Goal: Transaction & Acquisition: Purchase product/service

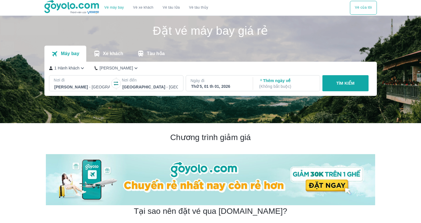
click at [235, 85] on div "Thứ 5, 01 th 01, 2026" at bounding box center [219, 86] width 56 height 6
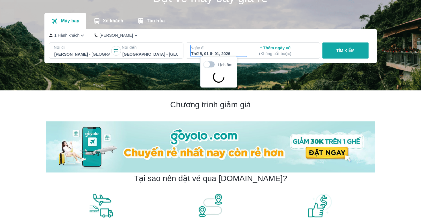
scroll to position [33, 0]
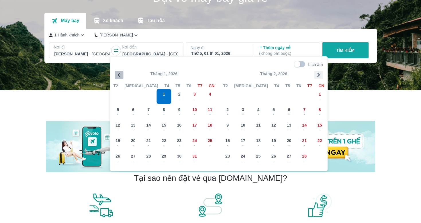
click at [117, 73] on icon "button" at bounding box center [119, 75] width 9 height 9
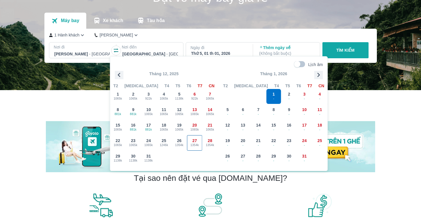
click at [189, 141] on div "27 1354k" at bounding box center [194, 142] width 15 height 15
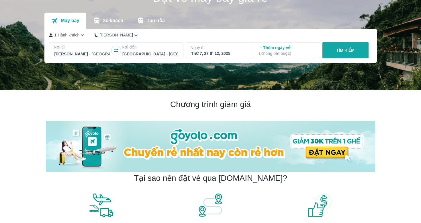
click at [336, 54] on button "TÌM KIẾM" at bounding box center [345, 50] width 46 height 16
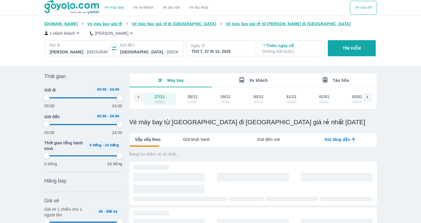
type input "97.9166666666667"
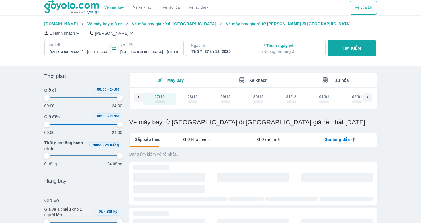
type input "97.9166666666667"
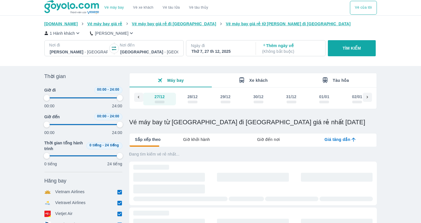
type input "97.9166666666667"
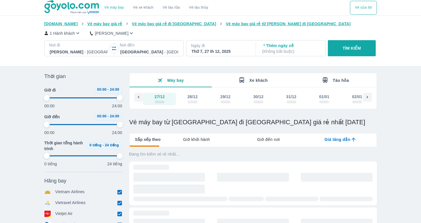
type input "97.9166666666667"
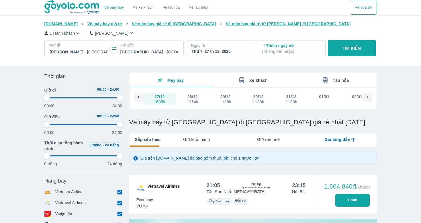
type input "97.9166666666667"
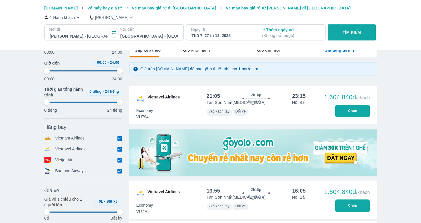
scroll to position [91, 0]
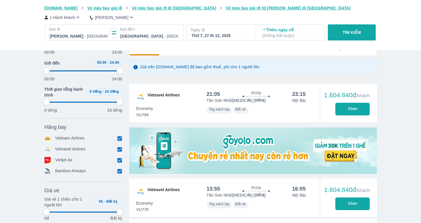
type input "97.9166666666667"
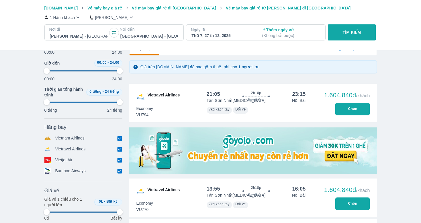
type input "97.9166666666667"
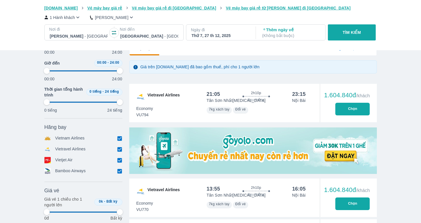
type input "97.9166666666667"
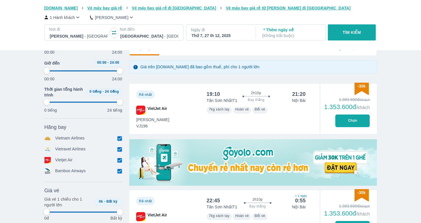
click at [119, 148] on input "checkbox" at bounding box center [119, 148] width 5 height 5
checkbox input "false"
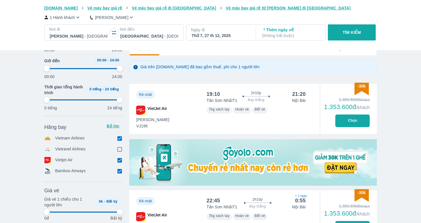
click at [119, 160] on input "checkbox" at bounding box center [119, 159] width 5 height 5
checkbox input "false"
click at [118, 170] on input "checkbox" at bounding box center [119, 170] width 5 height 5
checkbox input "false"
type input "97.9166666666667"
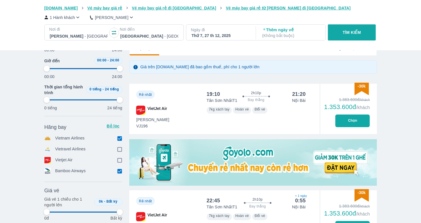
type input "97.9166666666667"
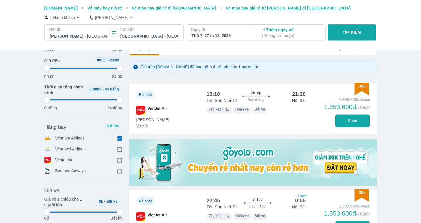
checkbox input "true"
type input "97.9166666666667"
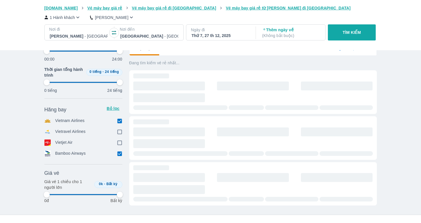
type input "97.9166666666667"
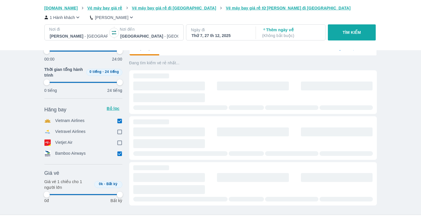
type input "97.9166666666667"
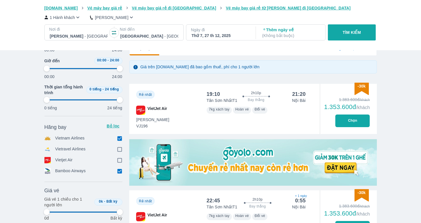
type input "97.9166666666667"
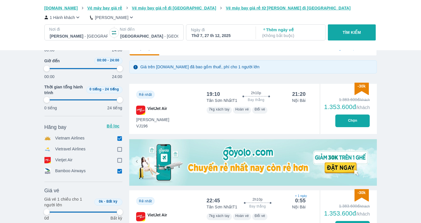
type input "97.9166666666667"
checkbox input "false"
type input "97.9166666666667"
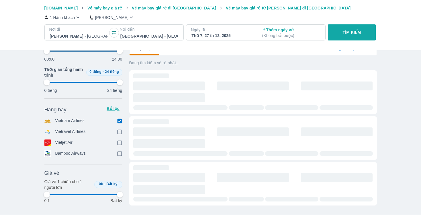
type input "97.9166666666667"
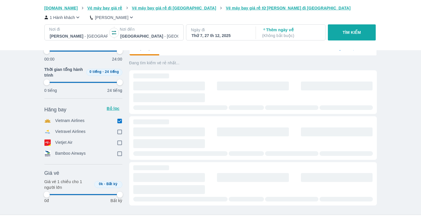
type input "97.9166666666667"
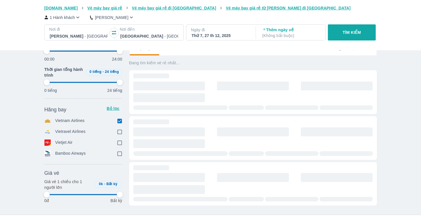
type input "97.9166666666667"
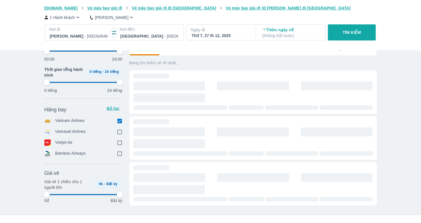
type input "97.9166666666667"
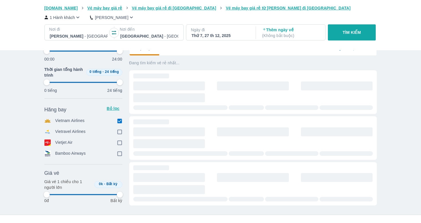
type input "97.9166666666667"
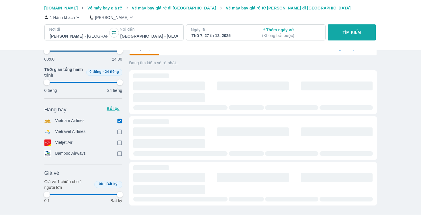
type input "97.9166666666667"
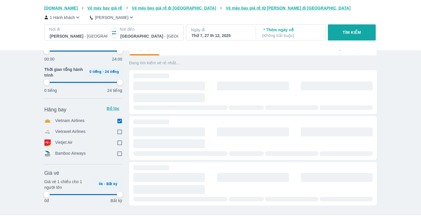
type input "97.9166666666667"
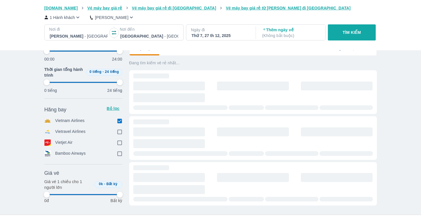
type input "97.9166666666667"
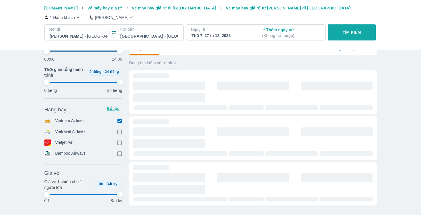
type input "97.9166666666667"
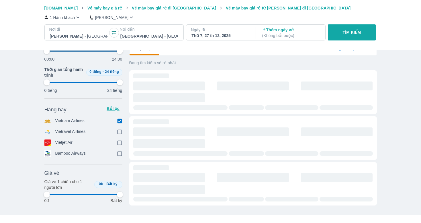
type input "97.9166666666667"
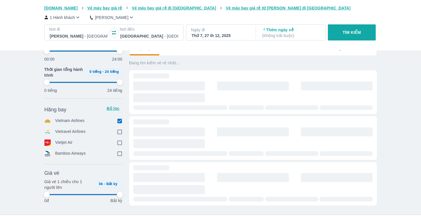
type input "97.9166666666667"
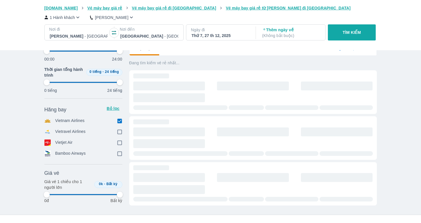
type input "97.9166666666667"
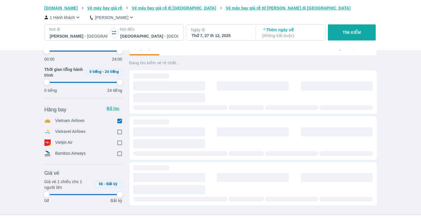
type input "97.9166666666667"
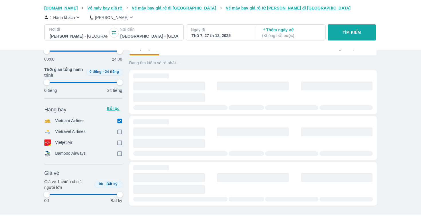
type input "97.9166666666667"
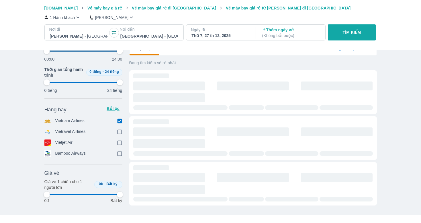
type input "97.9166666666667"
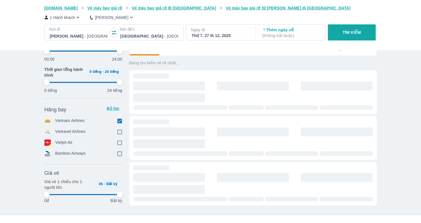
type input "97.9166666666667"
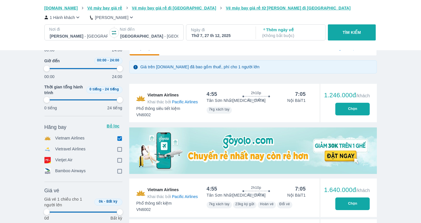
type input "97.9166666666667"
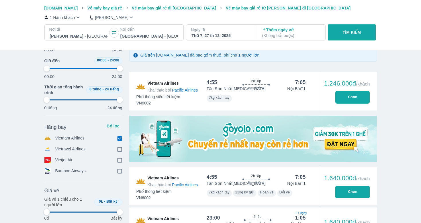
type input "97.9166666666667"
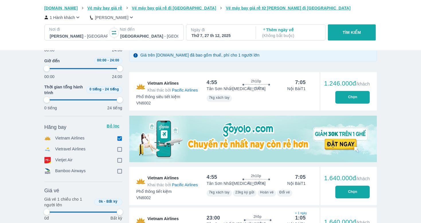
type input "97.9166666666667"
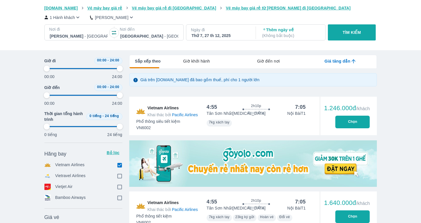
scroll to position [57, 0]
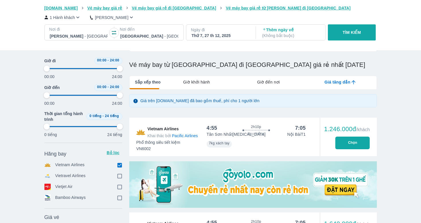
type input "97.9166666666667"
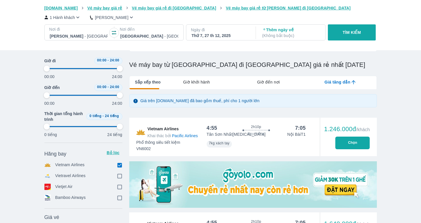
type input "97.9166666666667"
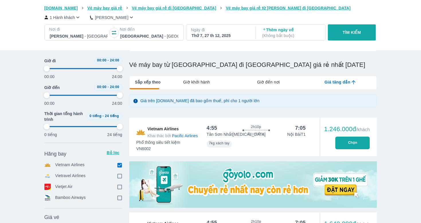
type input "97.9166666666667"
click at [206, 83] on span "Giờ khởi hành" at bounding box center [196, 82] width 27 height 6
type input "97.9166666666667"
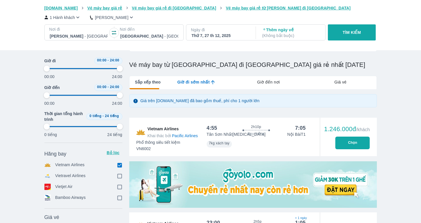
type input "97.9166666666667"
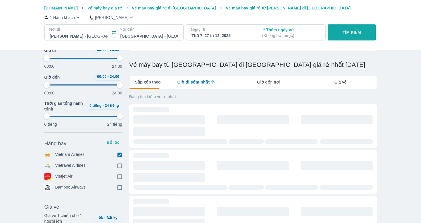
type input "97.9166666666667"
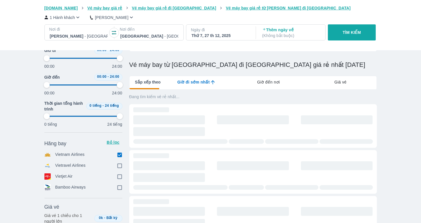
type input "97.9166666666667"
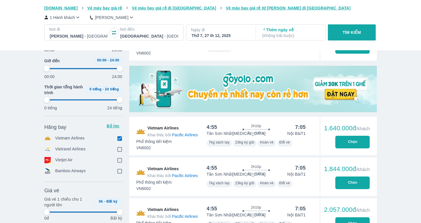
type input "97.9166666666667"
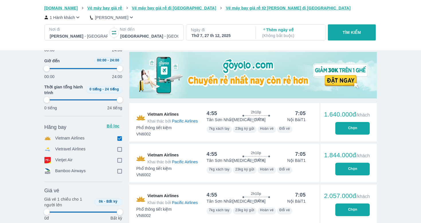
type input "97.9166666666667"
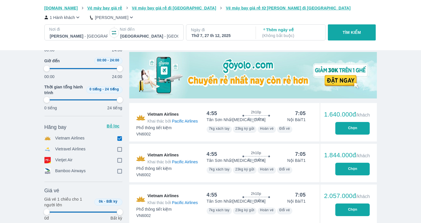
type input "97.9166666666667"
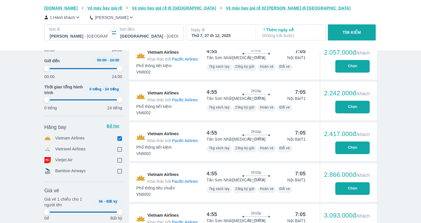
type input "97.9166666666667"
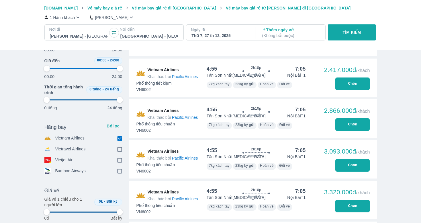
type input "97.9166666666667"
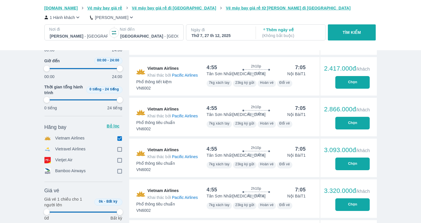
type input "97.9166666666667"
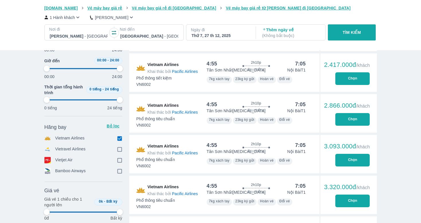
type input "97.9166666666667"
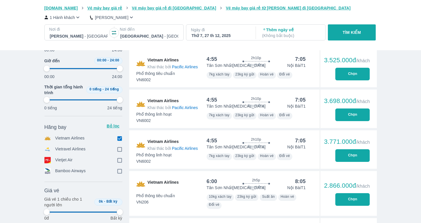
type input "97.9166666666667"
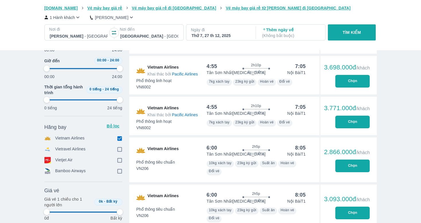
type input "97.9166666666667"
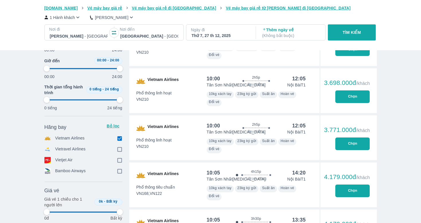
scroll to position [4153, 0]
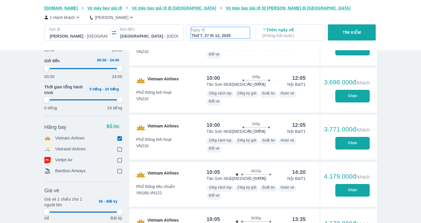
click at [232, 30] on p "Ngày đi" at bounding box center [220, 30] width 59 height 6
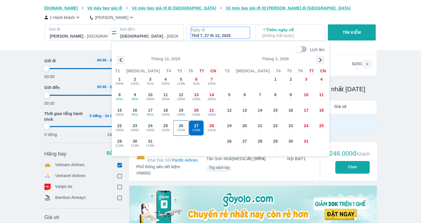
scroll to position [33, 0]
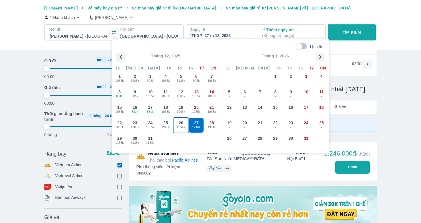
click at [185, 126] on span "1354k" at bounding box center [181, 127] width 15 height 5
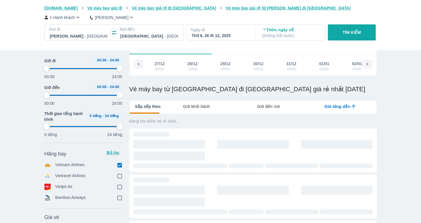
scroll to position [0, 2404]
click at [120, 173] on input "checkbox" at bounding box center [119, 175] width 5 height 5
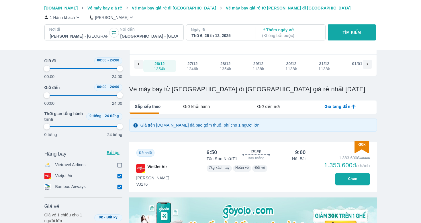
click at [120, 163] on input "checkbox" at bounding box center [119, 164] width 5 height 5
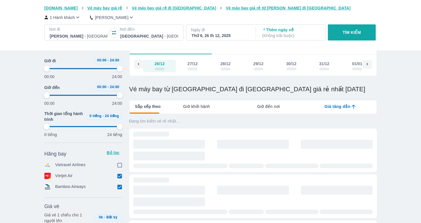
click at [120, 163] on input "checkbox" at bounding box center [119, 164] width 5 height 5
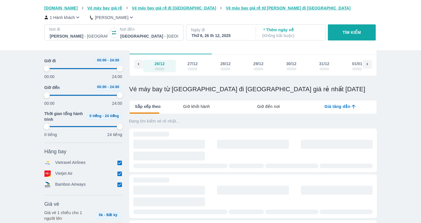
click at [213, 31] on p "Ngày đi" at bounding box center [220, 30] width 59 height 6
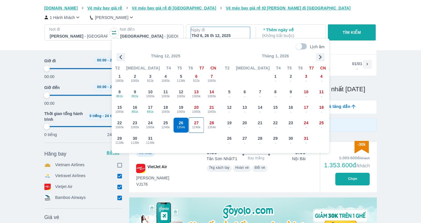
click at [196, 123] on span "27" at bounding box center [196, 123] width 5 height 6
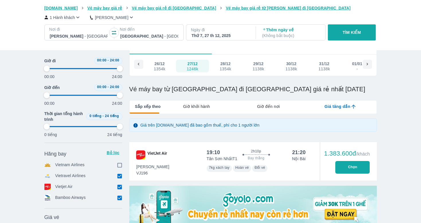
click at [203, 110] on div "Giờ khởi hành" at bounding box center [197, 106] width 72 height 12
click at [120, 167] on input "checkbox" at bounding box center [119, 164] width 5 height 5
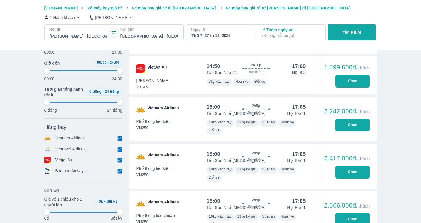
scroll to position [8877, 0]
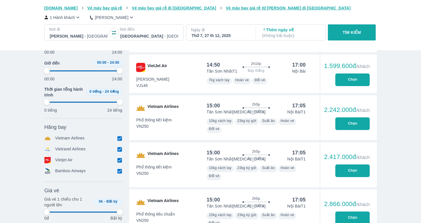
click at [222, 30] on p "Ngày đi" at bounding box center [220, 30] width 59 height 6
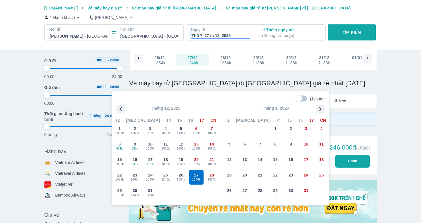
click at [218, 34] on div "Thứ 7, 27 th 12, 2025" at bounding box center [220, 36] width 58 height 6
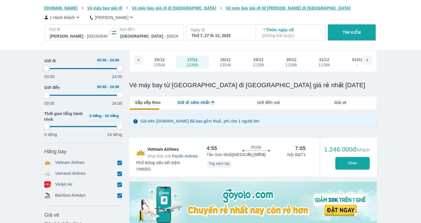
scroll to position [0, 0]
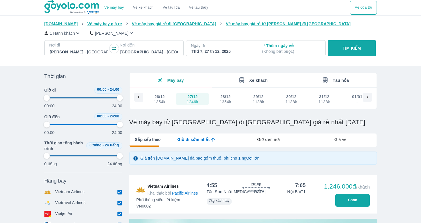
click at [337, 137] on span "Giá vé" at bounding box center [341, 139] width 12 height 6
click at [217, 48] on p "Ngày đi" at bounding box center [220, 46] width 59 height 6
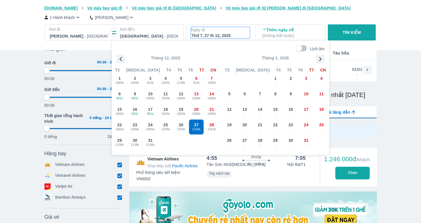
scroll to position [33, 0]
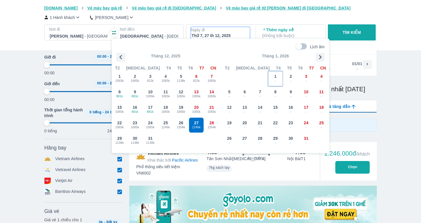
click at [276, 76] on span "1" at bounding box center [275, 76] width 2 height 6
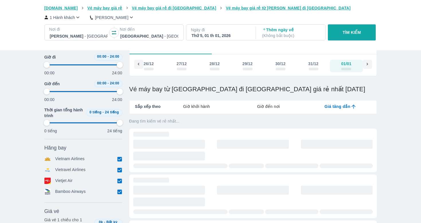
scroll to position [0, 2415]
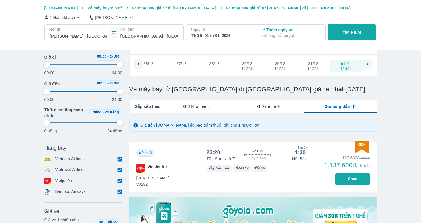
click at [111, 33] on icon "button" at bounding box center [114, 33] width 6 height 6
click at [341, 30] on button "TÌM KIẾM" at bounding box center [352, 32] width 48 height 16
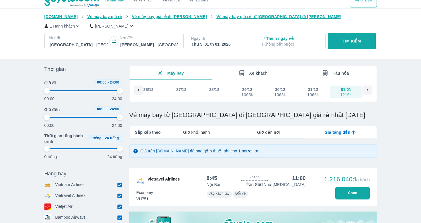
scroll to position [9, 0]
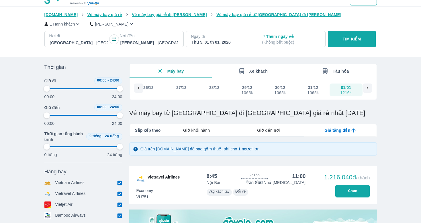
click at [228, 45] on div "Ngày đi Thứ 5, 01 th 01, 2026" at bounding box center [220, 39] width 68 height 16
click at [219, 42] on div "Thứ 5, 01 th 01, 2026" at bounding box center [220, 42] width 58 height 6
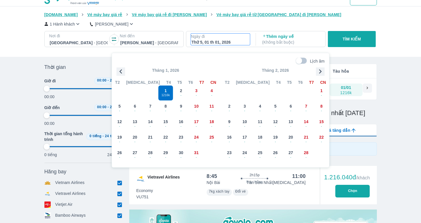
scroll to position [33, 0]
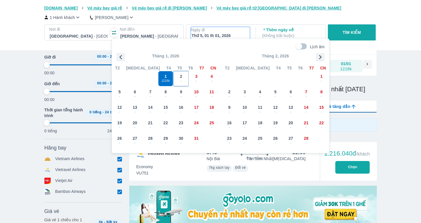
click at [181, 79] on span "-" at bounding box center [181, 81] width 15 height 5
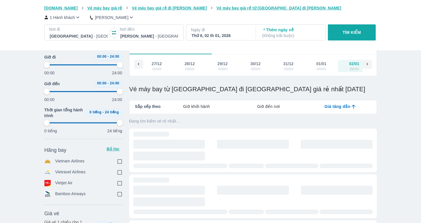
scroll to position [0, 2448]
click at [361, 27] on button "TÌM KIẾM" at bounding box center [352, 32] width 48 height 16
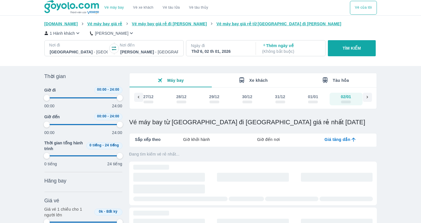
click at [350, 50] on p "TÌM KIẾM" at bounding box center [352, 48] width 18 height 6
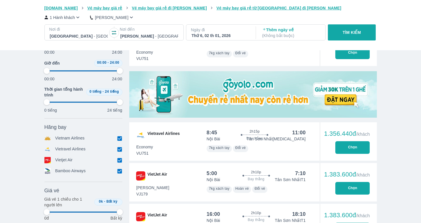
scroll to position [148, 0]
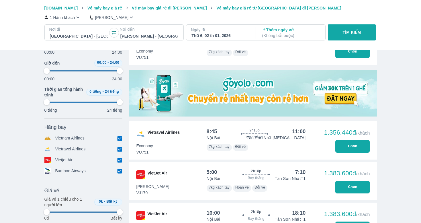
click at [246, 146] on span "Đổi vé" at bounding box center [240, 146] width 11 height 4
click at [233, 36] on div "Thứ 6, 02 th 01, 2026" at bounding box center [220, 36] width 58 height 6
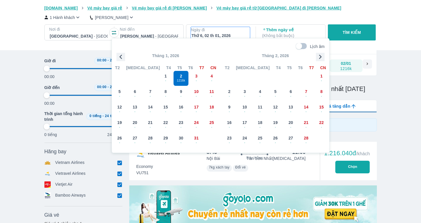
scroll to position [33, 0]
click at [171, 79] on span "-" at bounding box center [165, 81] width 15 height 5
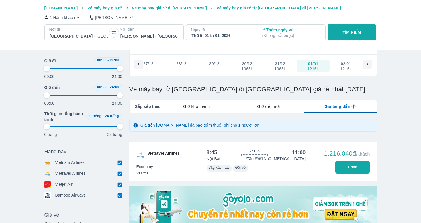
click at [211, 105] on div "Giờ khởi hành" at bounding box center [197, 106] width 72 height 12
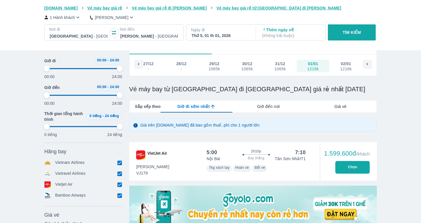
click at [257, 104] on div "Giờ đến nơi" at bounding box center [268, 106] width 72 height 12
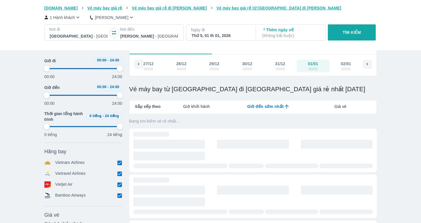
click at [204, 107] on span "Giờ khởi hành" at bounding box center [196, 106] width 27 height 6
click at [204, 107] on span "Giờ đi sớm nhất" at bounding box center [193, 106] width 32 height 6
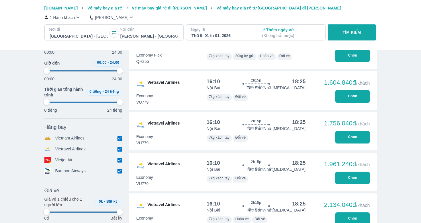
scroll to position [6386, 0]
click at [348, 95] on button "Chọn" at bounding box center [352, 96] width 34 height 13
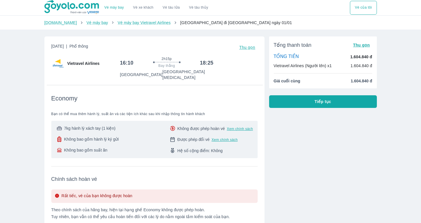
click at [312, 101] on button "Tiếp tục" at bounding box center [323, 101] width 108 height 13
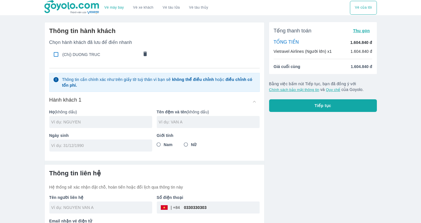
click at [92, 51] on div "(Chị) DUONG TRUC" at bounding box center [100, 54] width 103 height 13
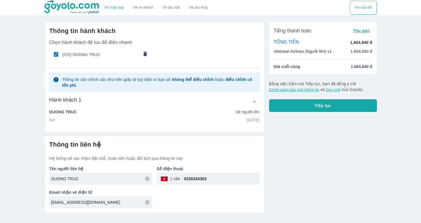
click at [295, 106] on button "Tiếp tục" at bounding box center [323, 105] width 108 height 13
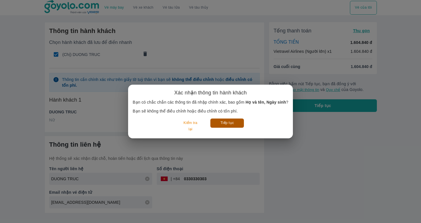
click at [220, 126] on button "Tiếp tục" at bounding box center [227, 122] width 34 height 9
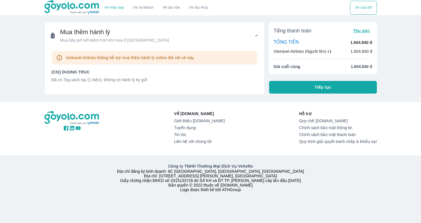
click at [145, 77] on p "Đã có 7kg xách tay (1 kiện), không có hành lý ký gửi" at bounding box center [155, 80] width 206 height 6
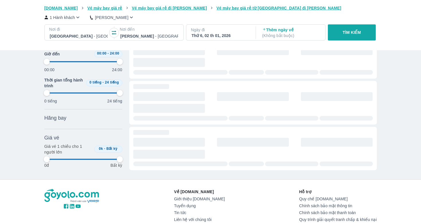
scroll to position [0, 2635]
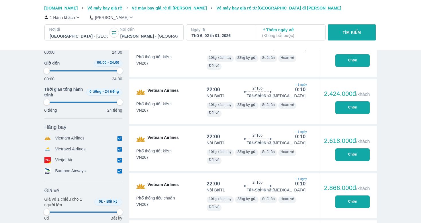
scroll to position [895, 0]
click at [204, 37] on div "Thứ 6, 02 th 01, 2026" at bounding box center [220, 36] width 58 height 6
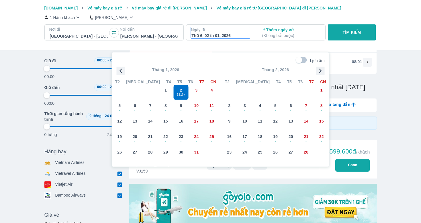
scroll to position [33, 0]
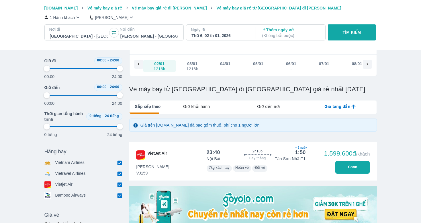
click at [203, 108] on span "Giờ khởi hành" at bounding box center [196, 106] width 27 height 6
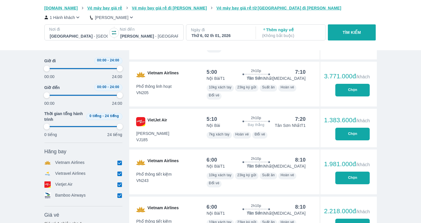
scroll to position [627, 0]
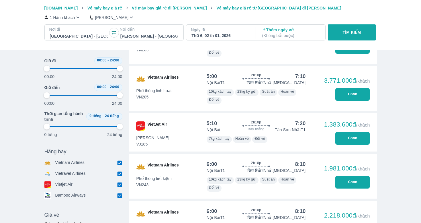
click at [346, 136] on button "Chọn" at bounding box center [352, 138] width 34 height 13
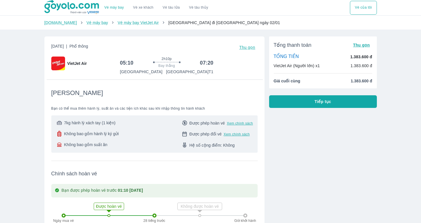
click at [298, 103] on button "Tiếp tục" at bounding box center [323, 101] width 108 height 13
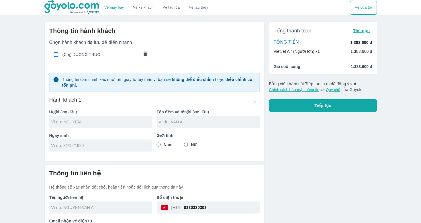
click at [107, 55] on span "(Chị) DUONG TRUC" at bounding box center [100, 55] width 76 height 6
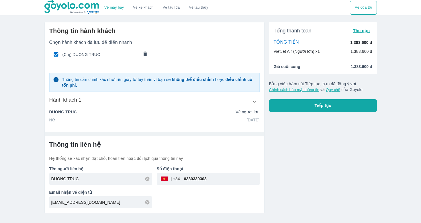
click at [296, 107] on button "Tiếp tục" at bounding box center [323, 105] width 108 height 13
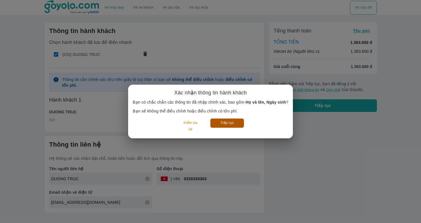
click at [228, 122] on button "Tiếp tục" at bounding box center [227, 122] width 34 height 9
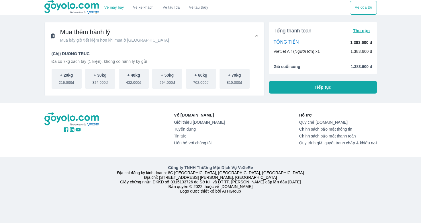
click at [293, 89] on button "Tiếp tục" at bounding box center [323, 87] width 108 height 13
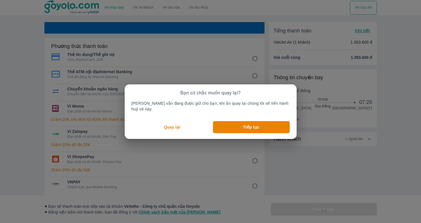
click at [176, 124] on p "Quay lại" at bounding box center [172, 127] width 16 height 6
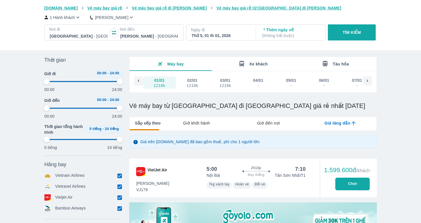
scroll to position [25, 0]
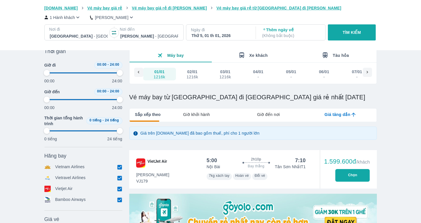
click at [202, 112] on span "Giờ khởi hành" at bounding box center [196, 115] width 27 height 6
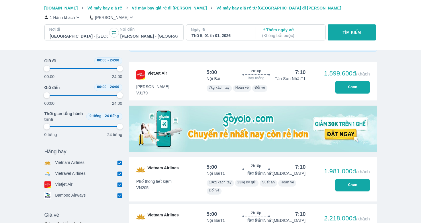
scroll to position [86, 0]
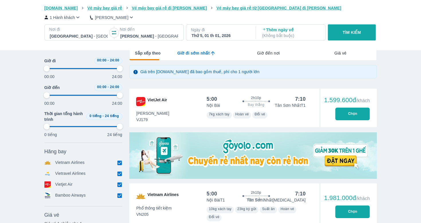
click at [245, 115] on span "Hoàn vé" at bounding box center [242, 114] width 14 height 4
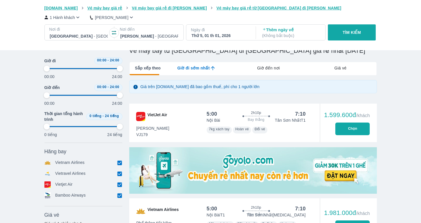
scroll to position [71, 0]
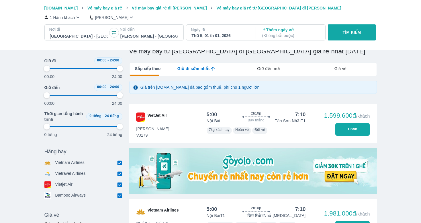
click at [346, 130] on button "Chọn" at bounding box center [352, 129] width 34 height 13
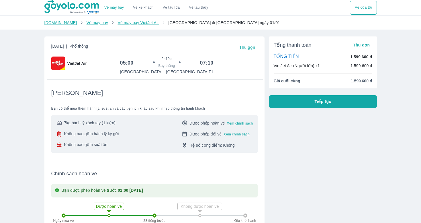
click at [310, 101] on button "Tiếp tục" at bounding box center [323, 101] width 108 height 13
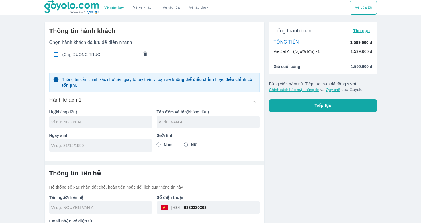
click at [94, 56] on span "(Chị) DUONG TRUC" at bounding box center [100, 55] width 76 height 6
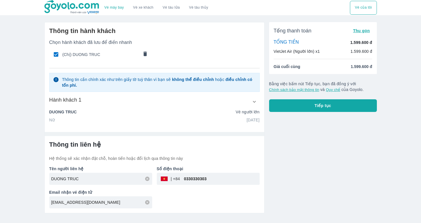
click at [298, 110] on button "Tiếp tục" at bounding box center [323, 105] width 108 height 13
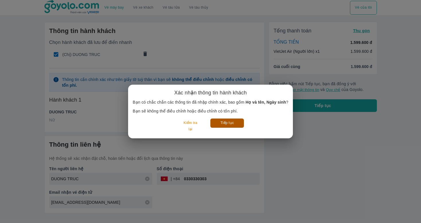
click at [237, 123] on button "Tiếp tục" at bounding box center [227, 122] width 34 height 9
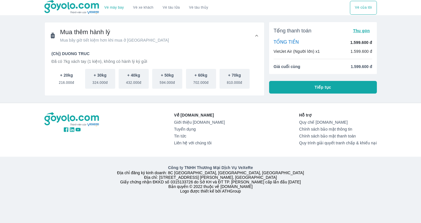
click at [71, 79] on span "216.000đ" at bounding box center [66, 81] width 15 height 7
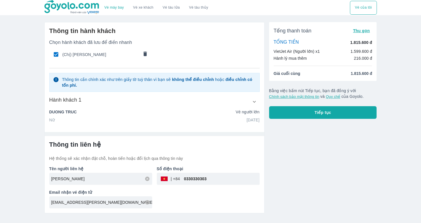
click at [64, 3] on img at bounding box center [72, 7] width 56 height 14
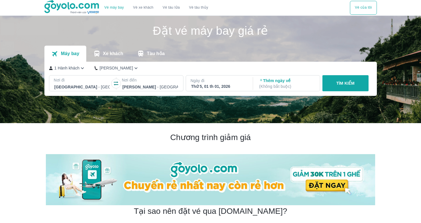
click at [204, 82] on p "Ngày đi" at bounding box center [219, 81] width 57 height 6
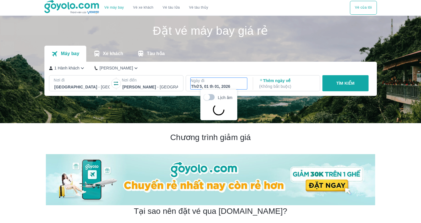
scroll to position [33, 0]
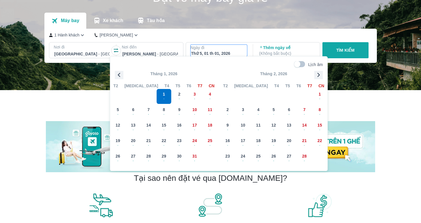
click at [116, 50] on icon "button" at bounding box center [116, 51] width 6 height 6
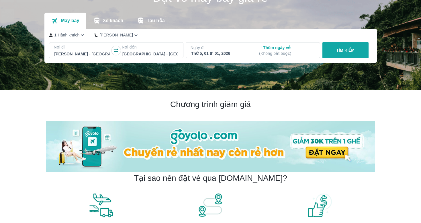
click at [204, 46] on p "Ngày đi" at bounding box center [219, 48] width 57 height 6
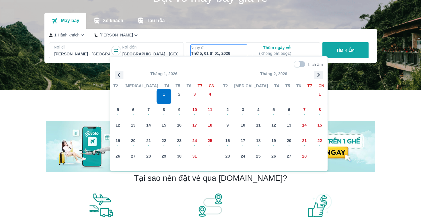
click at [119, 75] on icon "button" at bounding box center [119, 75] width 9 height 9
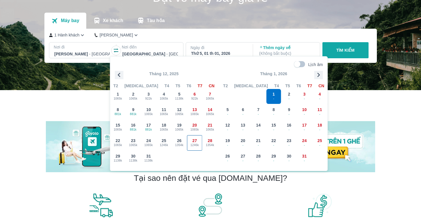
click at [188, 142] on div "27 1246k" at bounding box center [194, 142] width 15 height 15
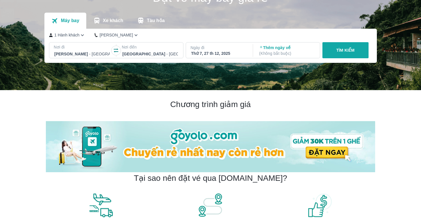
click at [339, 54] on button "TÌM KIẾM" at bounding box center [345, 50] width 46 height 16
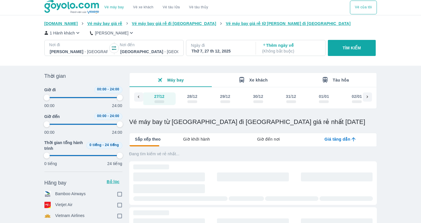
scroll to position [0, 2437]
type input "97.9166666666667"
checkbox input "true"
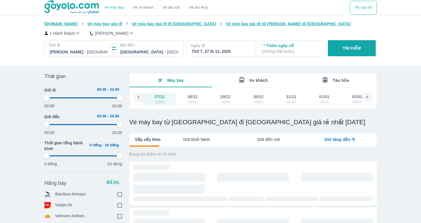
checkbox input "true"
type input "97.9166666666667"
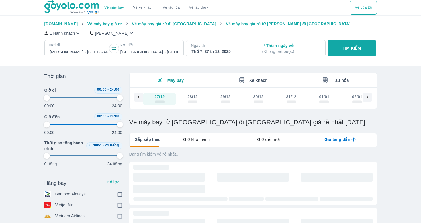
type input "97.9166666666667"
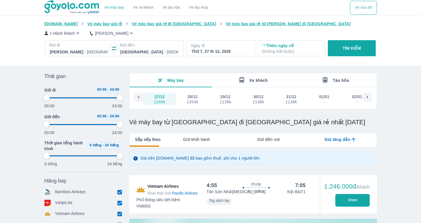
type input "97.9166666666667"
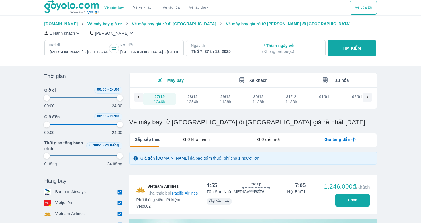
type input "97.9166666666667"
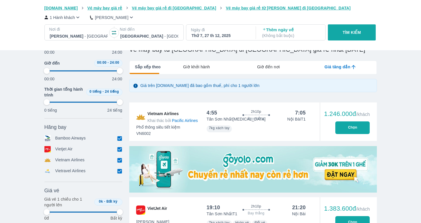
type input "97.9166666666667"
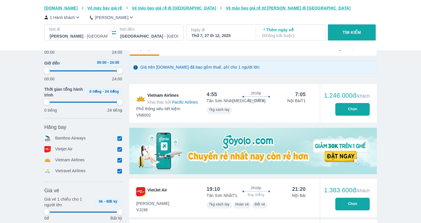
type input "97.9166666666667"
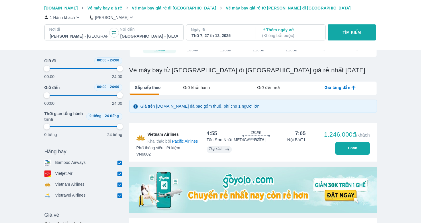
scroll to position [44, 0]
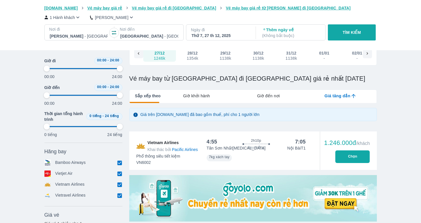
type input "97.9166666666667"
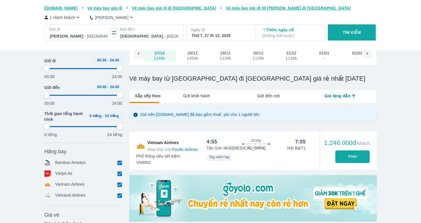
type input "97.9166666666667"
click at [199, 98] on span "Giờ khởi hành" at bounding box center [196, 96] width 27 height 6
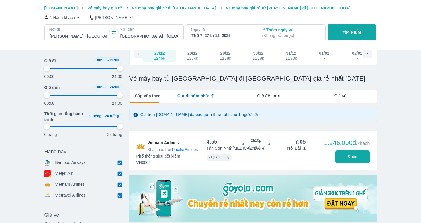
type input "97.9166666666667"
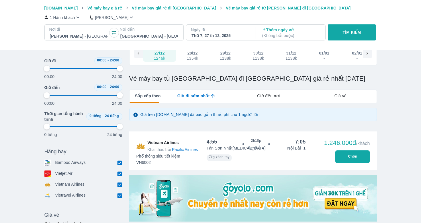
type input "97.9166666666667"
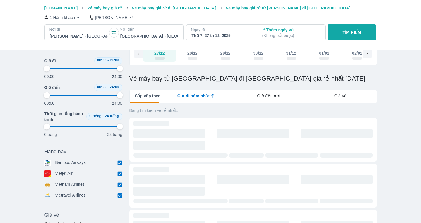
type input "97.9166666666667"
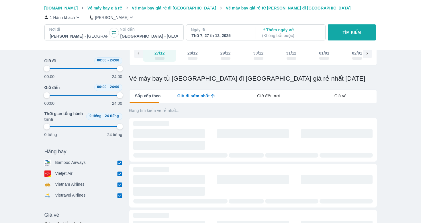
type input "97.9166666666667"
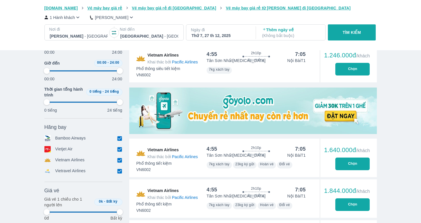
type input "97.9166666666667"
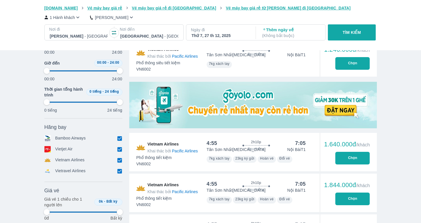
type input "97.9166666666667"
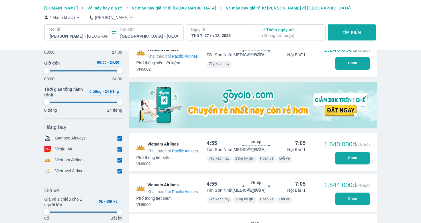
type input "97.9166666666667"
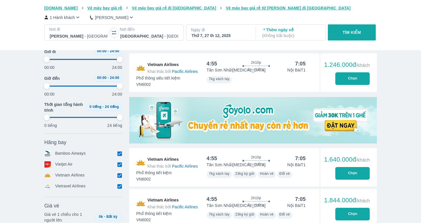
scroll to position [121, 0]
type input "97.9166666666667"
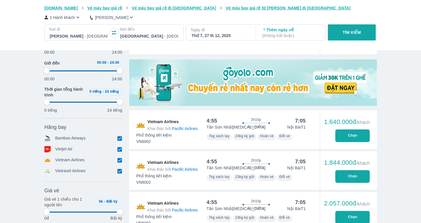
type input "97.9166666666667"
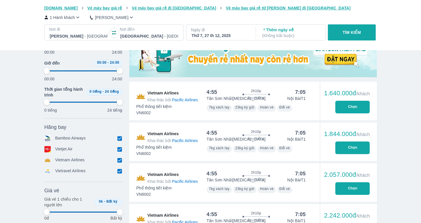
type input "97.9166666666667"
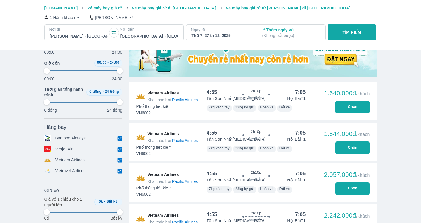
type input "97.9166666666667"
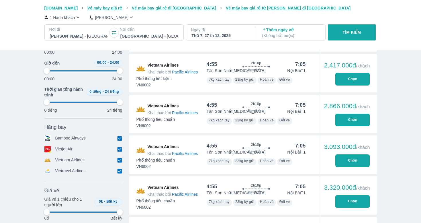
type input "97.9166666666667"
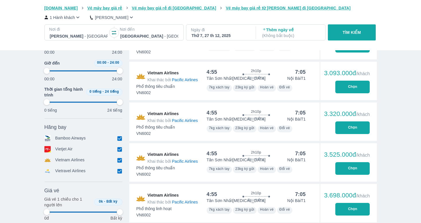
type input "97.9166666666667"
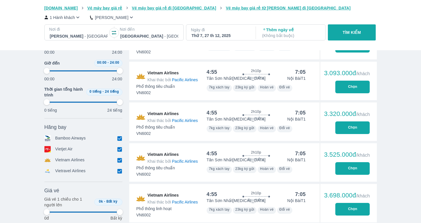
type input "97.9166666666667"
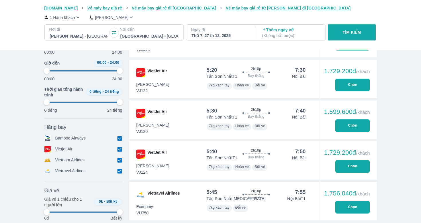
type input "97.9166666666667"
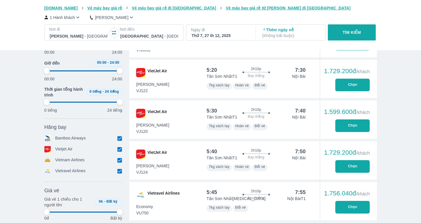
type input "97.9166666666667"
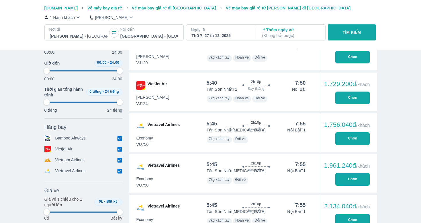
type input "97.9166666666667"
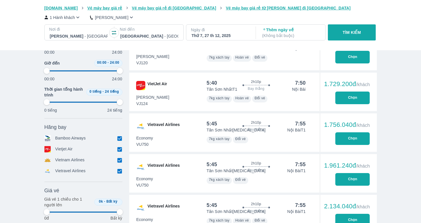
type input "97.9166666666667"
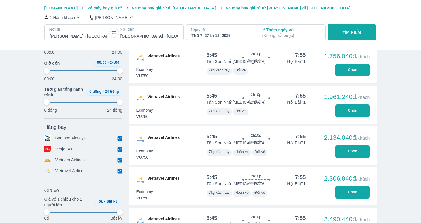
scroll to position [801, 0]
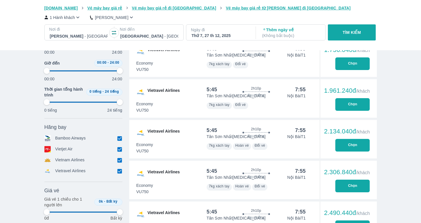
type input "97.9166666666667"
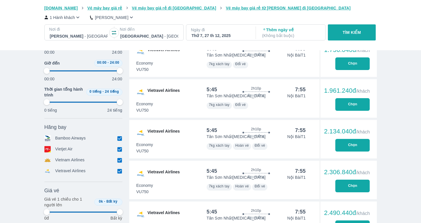
type input "97.9166666666667"
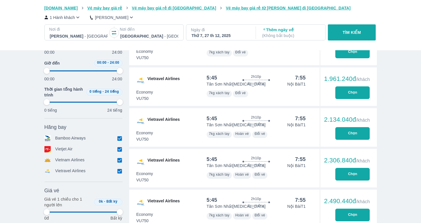
type input "97.9166666666667"
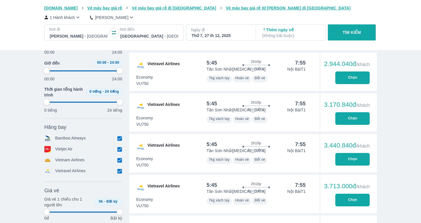
type input "97.9166666666667"
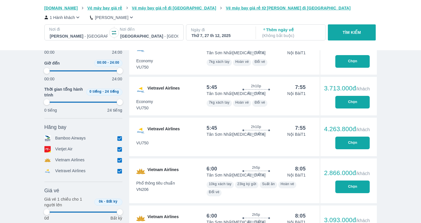
type input "97.9166666666667"
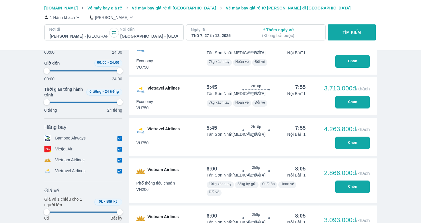
type input "97.9166666666667"
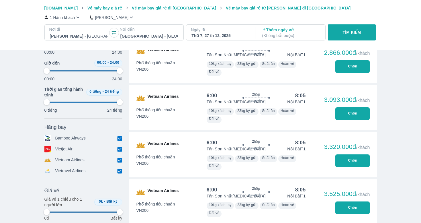
type input "97.9166666666667"
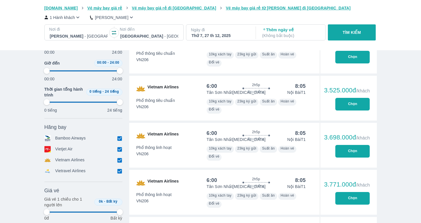
type input "97.9166666666667"
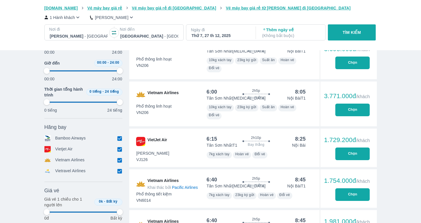
type input "97.9166666666667"
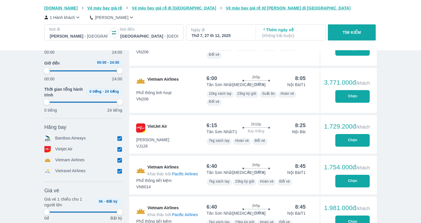
type input "97.9166666666667"
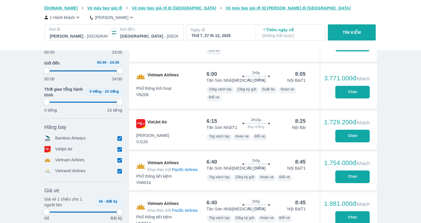
type input "97.9166666666667"
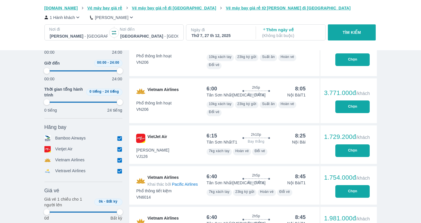
type input "97.9166666666667"
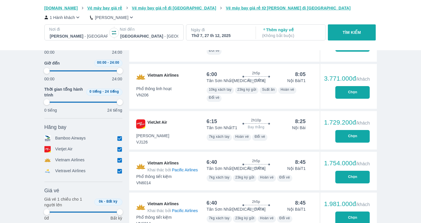
scroll to position [1462, 0]
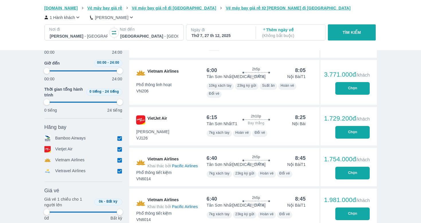
type input "97.9166666666667"
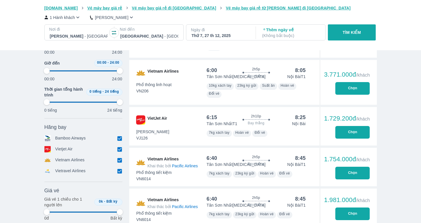
type input "97.9166666666667"
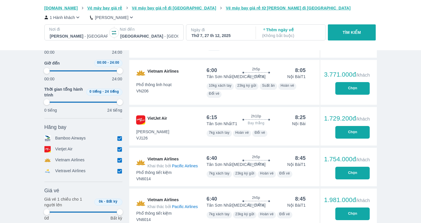
type input "97.9166666666667"
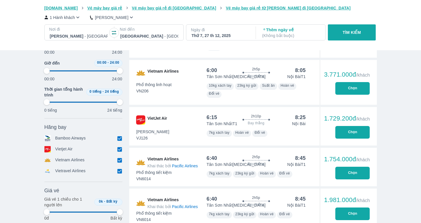
type input "97.9166666666667"
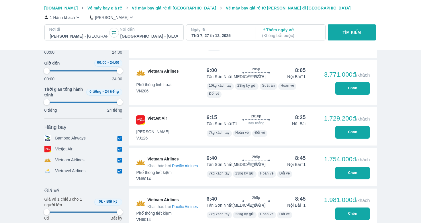
type input "97.9166666666667"
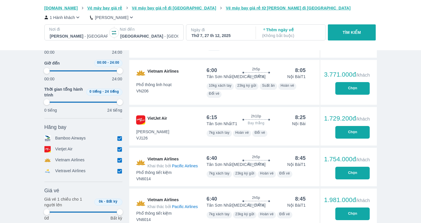
type input "97.9166666666667"
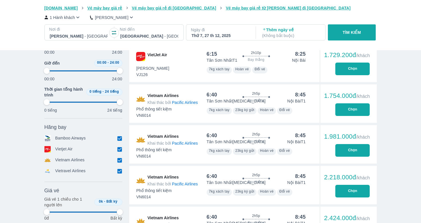
type input "97.9166666666667"
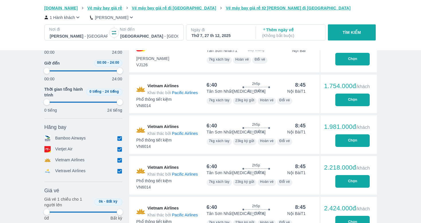
type input "97.9166666666667"
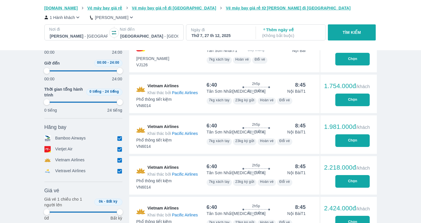
type input "97.9166666666667"
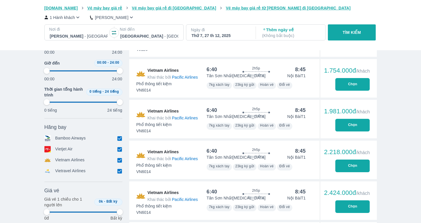
scroll to position [1552, 0]
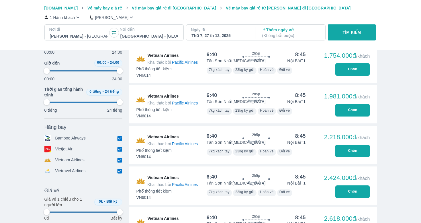
type input "97.9166666666667"
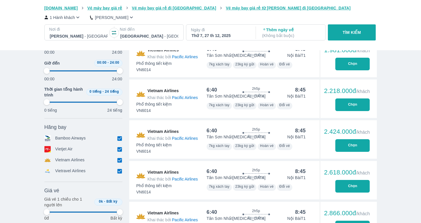
type input "97.9166666666667"
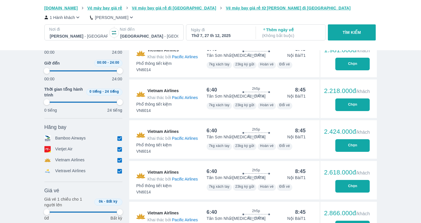
type input "97.9166666666667"
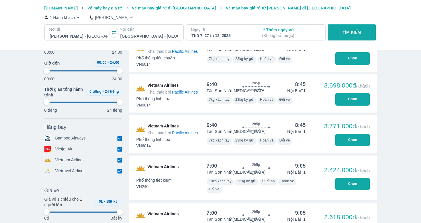
type input "97.9166666666667"
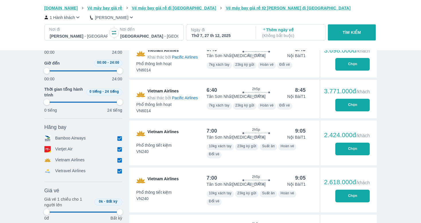
type input "97.9166666666667"
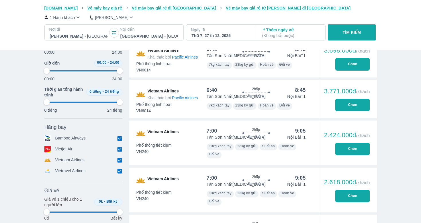
type input "97.9166666666667"
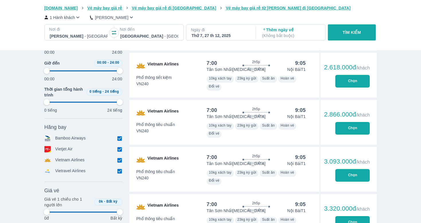
type input "97.9166666666667"
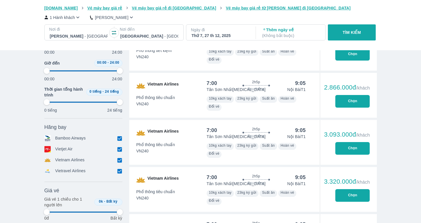
type input "97.9166666666667"
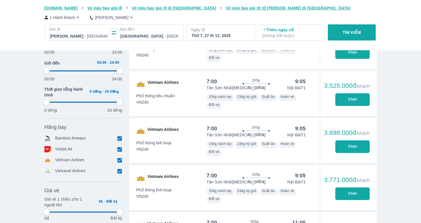
type input "97.9166666666667"
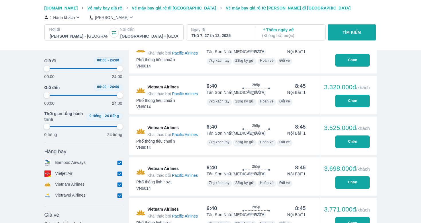
scroll to position [1818, 0]
